Goal: Book appointment/travel/reservation

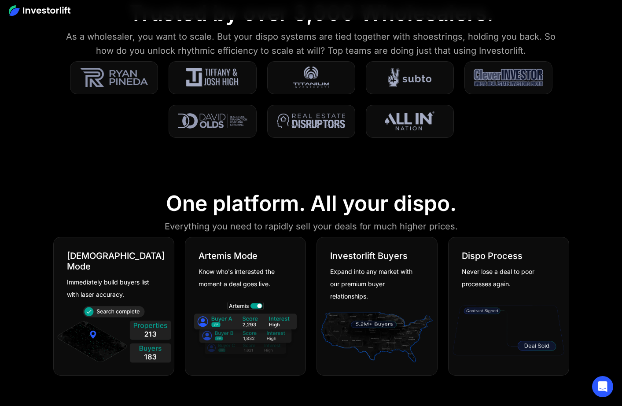
scroll to position [572, 0]
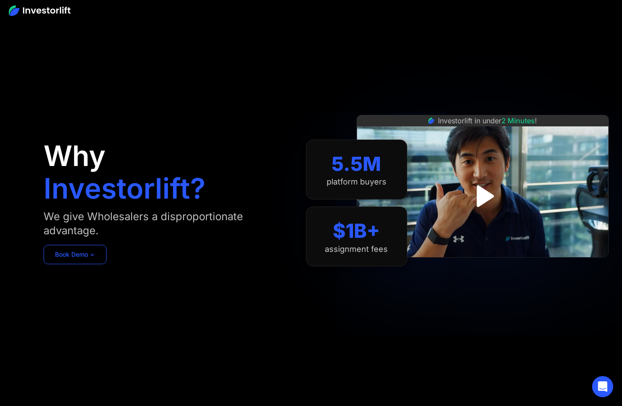
click at [76, 259] on link "Book Demo ➢" at bounding box center [75, 254] width 63 height 19
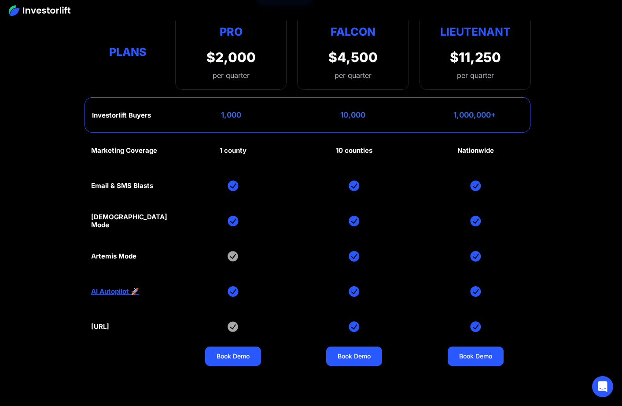
scroll to position [3988, 0]
